Goal: Task Accomplishment & Management: Complete application form

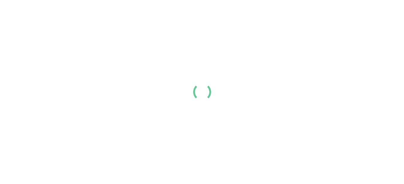
click at [194, 70] on div at bounding box center [202, 92] width 404 height 184
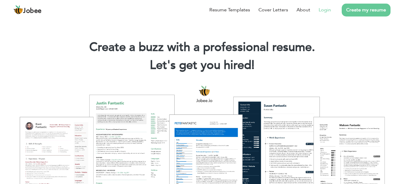
click at [327, 11] on link "Login" at bounding box center [324, 9] width 12 height 7
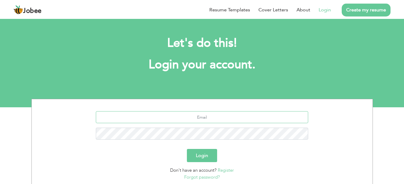
click at [203, 118] on input "text" at bounding box center [202, 117] width 212 height 12
click at [212, 120] on input "alifunterz@ymail.com" at bounding box center [202, 117] width 212 height 12
type input "h"
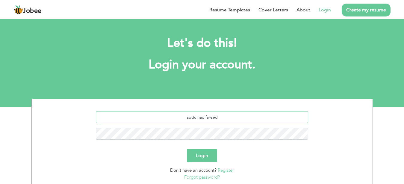
click at [228, 117] on input "abdulhadifareed" at bounding box center [202, 117] width 212 height 12
type input "abdulhadifareedahmedqazi@gmail.com"
click at [187, 149] on button "Login" at bounding box center [202, 155] width 30 height 13
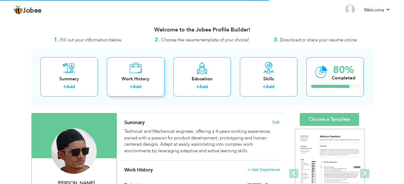
scroll to position [61, 0]
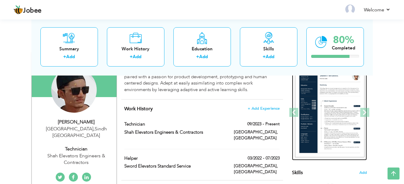
click at [335, 119] on img at bounding box center [329, 113] width 69 height 90
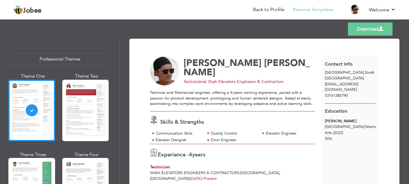
click at [247, 101] on div "Technical and Mechanical engineer, offering a 4-years working experience, paire…" at bounding box center [232, 98] width 165 height 17
click at [244, 98] on div "Technical and Mechanical engineer, offering a 4-years working experience, paire…" at bounding box center [232, 98] width 165 height 17
click at [154, 93] on div "Technical and Mechanical engineer, offering a 4-years working experience, paire…" at bounding box center [232, 98] width 165 height 17
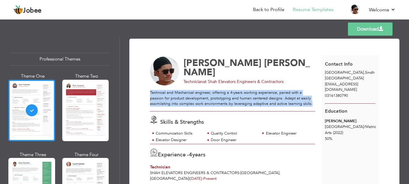
drag, startPoint x: 154, startPoint y: 93, endPoint x: 167, endPoint y: 107, distance: 19.0
click at [167, 107] on div "Technical and Mechanical engineer, offering a 4-years working experience, paire…" at bounding box center [232, 98] width 165 height 17
copy div "Technical and Mechanical engineer, offering a 4-years working experience, paire…"
click at [202, 98] on div "Technical and Mechanical engineer, offering a 4-years working experience, paire…" at bounding box center [232, 98] width 165 height 17
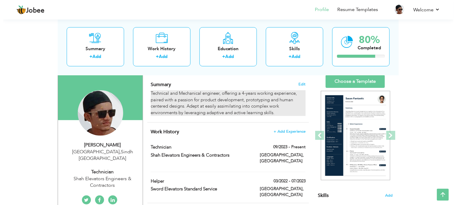
scroll to position [29, 0]
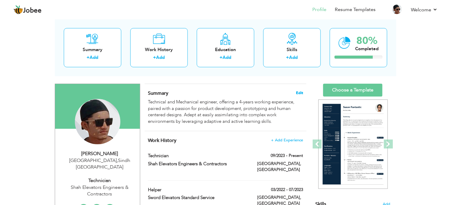
click at [297, 92] on span "Edit" at bounding box center [299, 93] width 7 height 4
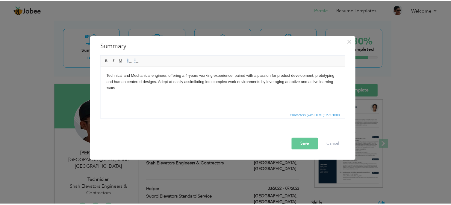
scroll to position [0, 0]
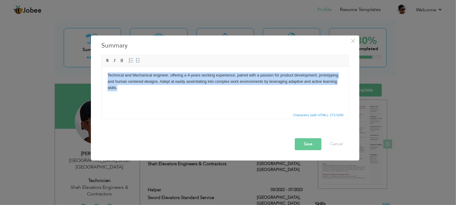
drag, startPoint x: 204, startPoint y: 95, endPoint x: 93, endPoint y: 71, distance: 113.2
click at [101, 71] on html "Technical and Mechanical engineer, offering a 4-years working experience, paire…" at bounding box center [224, 88] width 247 height 45
click at [106, 60] on span at bounding box center [107, 60] width 5 height 5
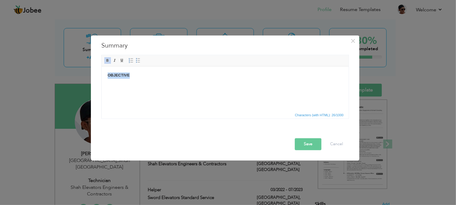
click at [121, 64] on span "Bold Italic Underline" at bounding box center [115, 60] width 22 height 7
click at [120, 63] on span at bounding box center [122, 60] width 5 height 5
click at [161, 78] on body "OBJECTIVE" at bounding box center [224, 75] width 235 height 6
click at [125, 97] on html "OBJECTIVE:" at bounding box center [224, 88] width 247 height 45
click at [109, 57] on span "Editor toolbars Basic Styles Bold Italic Underline Paragraph Insert/Remove Numb…" at bounding box center [225, 60] width 247 height 11
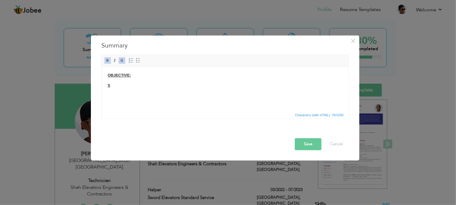
click at [109, 61] on span at bounding box center [107, 60] width 5 height 5
click at [123, 60] on span at bounding box center [122, 60] width 5 height 5
click at [108, 60] on span at bounding box center [107, 60] width 5 height 5
click at [116, 89] on p "S" at bounding box center [224, 86] width 235 height 6
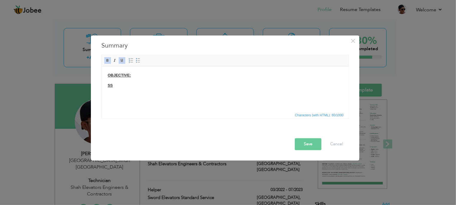
click at [121, 61] on span at bounding box center [122, 60] width 5 height 5
click at [110, 60] on span at bounding box center [107, 60] width 5 height 5
click at [113, 87] on strong "SS" at bounding box center [109, 85] width 5 height 4
click at [121, 86] on p "S" at bounding box center [224, 86] width 235 height 6
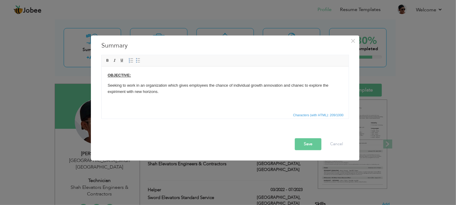
click at [307, 139] on button "Save" at bounding box center [308, 145] width 27 height 12
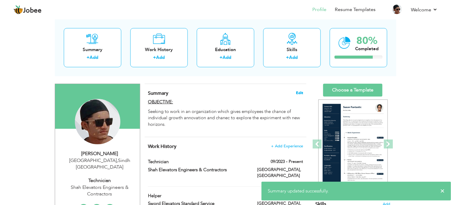
click at [297, 92] on span "Edit" at bounding box center [299, 93] width 7 height 4
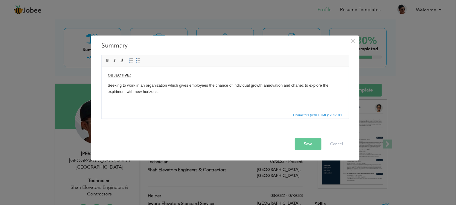
click at [303, 86] on p "Seeking to work in an organization which gives employees the chance of individu…" at bounding box center [224, 89] width 235 height 13
click at [265, 86] on p "Seeking to work in an organization which gives employees the chance of individu…" at bounding box center [224, 89] width 235 height 13
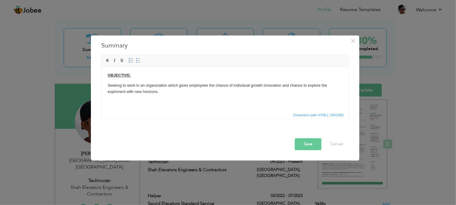
click at [306, 144] on button "Save" at bounding box center [308, 145] width 27 height 12
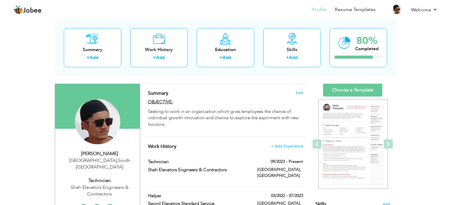
click at [165, 92] on span "Summary" at bounding box center [158, 93] width 20 height 7
click at [296, 92] on span "Edit" at bounding box center [299, 93] width 7 height 4
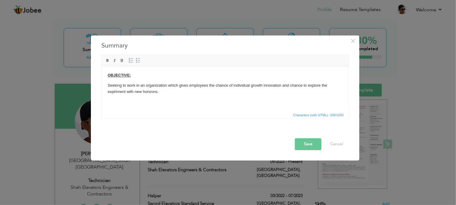
click at [181, 94] on p "Seeking to work in an organization which gives employees the chance of individu…" at bounding box center [224, 89] width 235 height 13
click at [313, 143] on button "Save" at bounding box center [308, 145] width 27 height 12
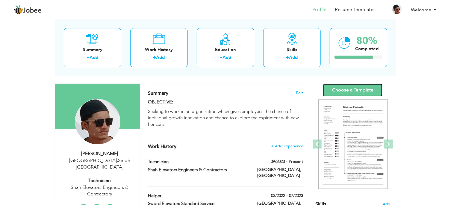
click at [346, 88] on link "Choose a Template" at bounding box center [352, 90] width 59 height 13
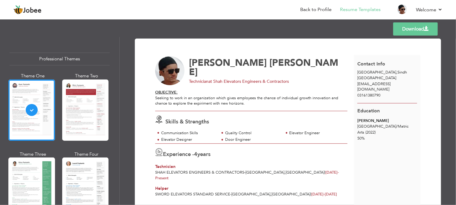
click at [297, 89] on div "Abdul Hadi Technician at Shah Elevators Engineers & Contractors OBJECTIVE: Seek…" at bounding box center [254, 132] width 199 height 154
click at [231, 96] on p "Seeking to work in an organization which gives employees the chance of individu…" at bounding box center [251, 100] width 192 height 11
click at [232, 97] on p "Seeking to work in an organization which gives employees the chance of individu…" at bounding box center [251, 100] width 192 height 11
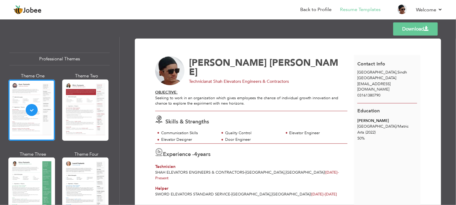
click at [232, 97] on p "Seeking to work in an organization which gives employees the chance of individu…" at bounding box center [251, 100] width 192 height 11
click at [228, 100] on p "Seeking to work in an organization which gives employees the chance of individu…" at bounding box center [251, 100] width 192 height 11
